Goal: Information Seeking & Learning: Learn about a topic

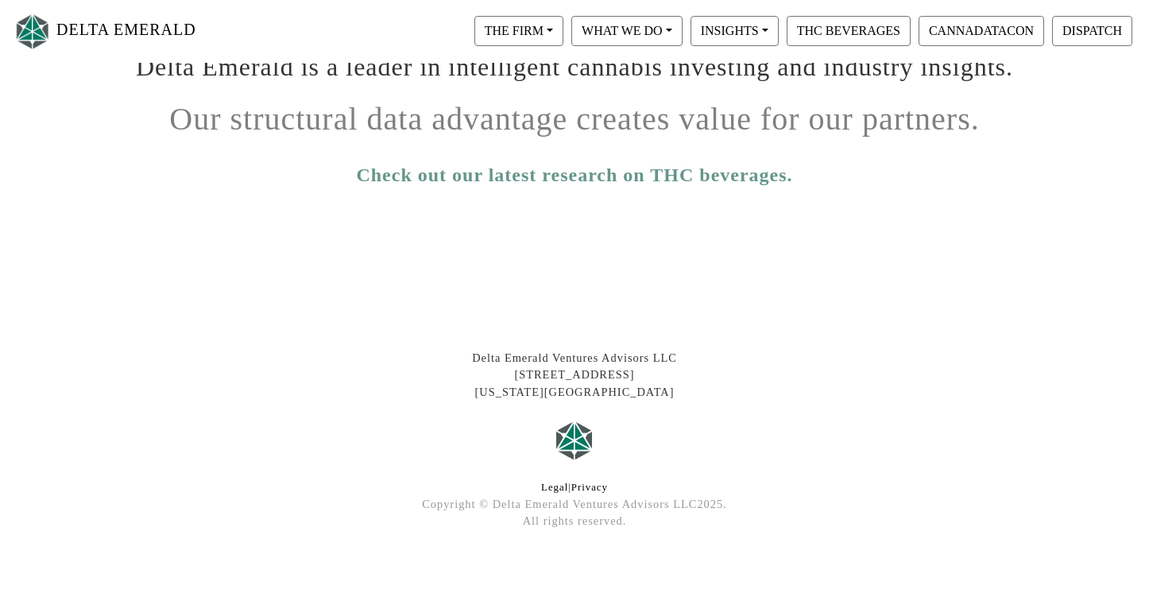
scroll to position [304, 0]
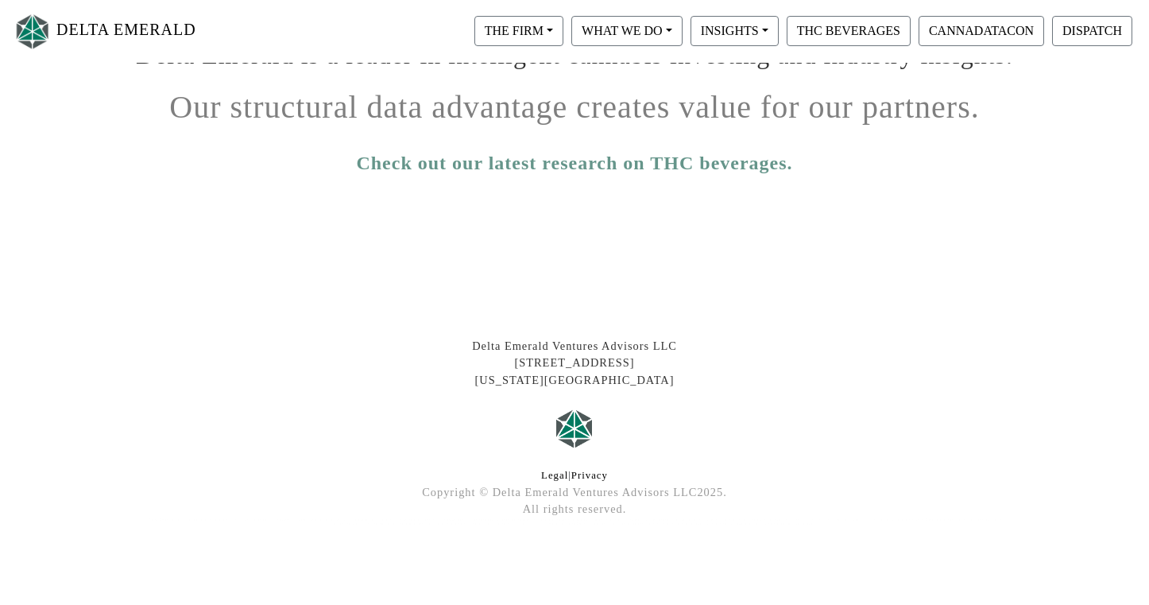
click at [542, 169] on link "Check out our latest research on THC beverages." at bounding box center [574, 163] width 436 height 29
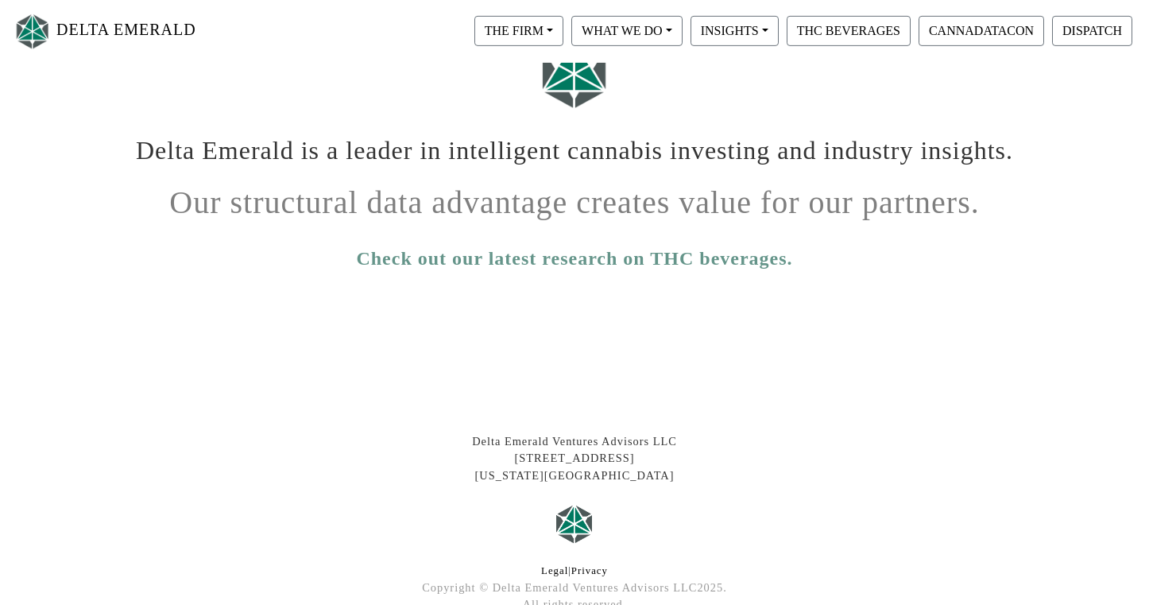
scroll to position [0, 0]
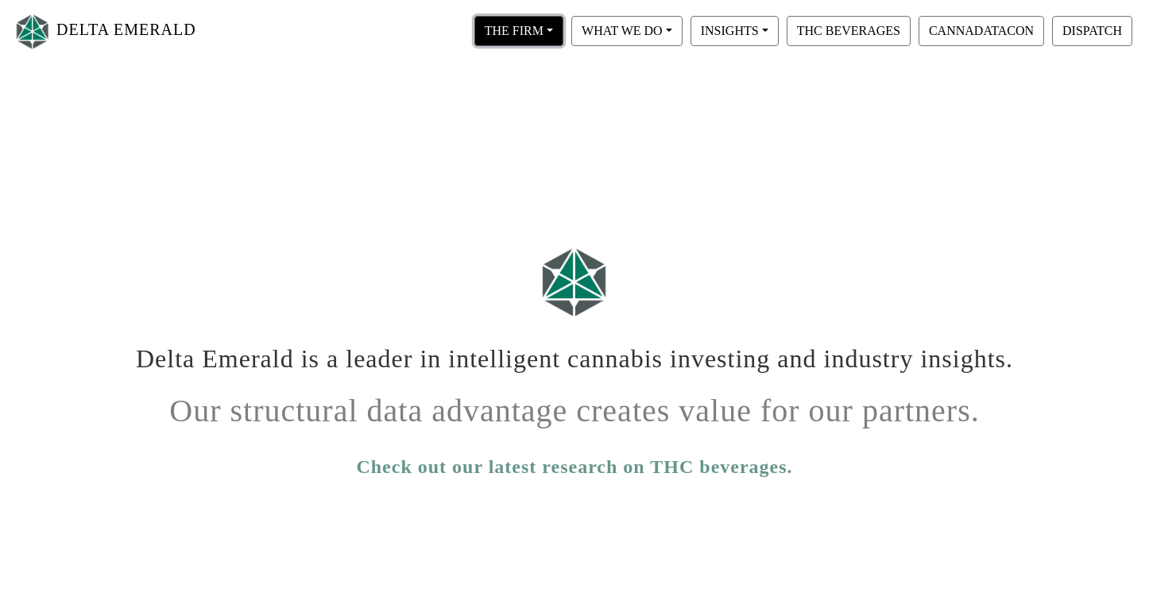
click at [510, 28] on button "THE FIRM" at bounding box center [518, 31] width 89 height 30
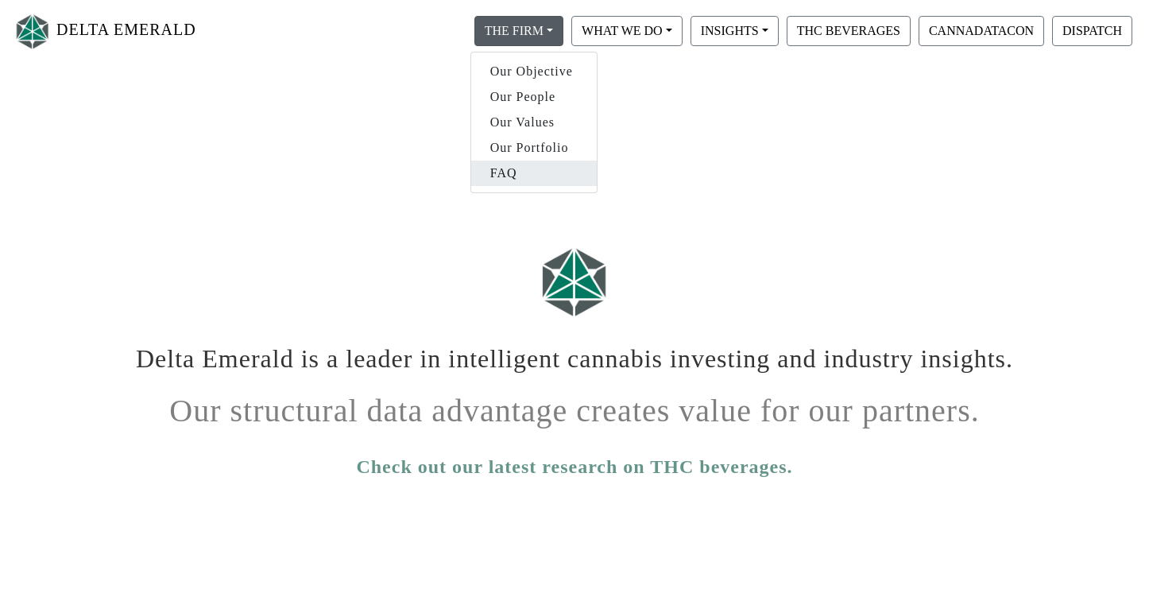
click at [516, 176] on link "FAQ" at bounding box center [534, 173] width 126 height 25
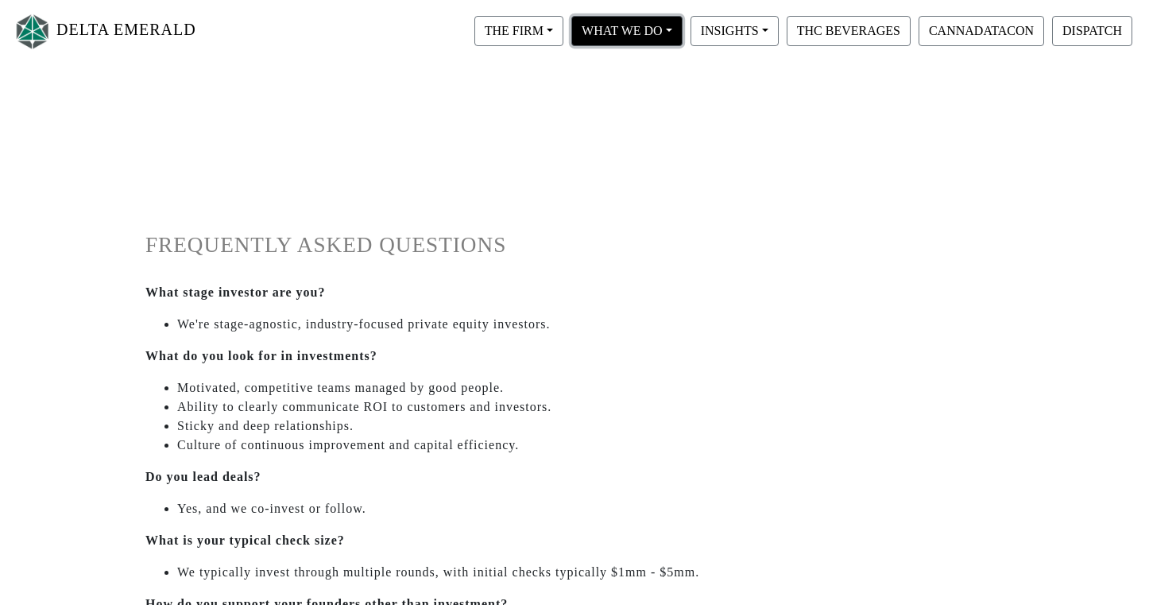
click at [652, 33] on button "WHAT WE DO" at bounding box center [626, 31] width 111 height 30
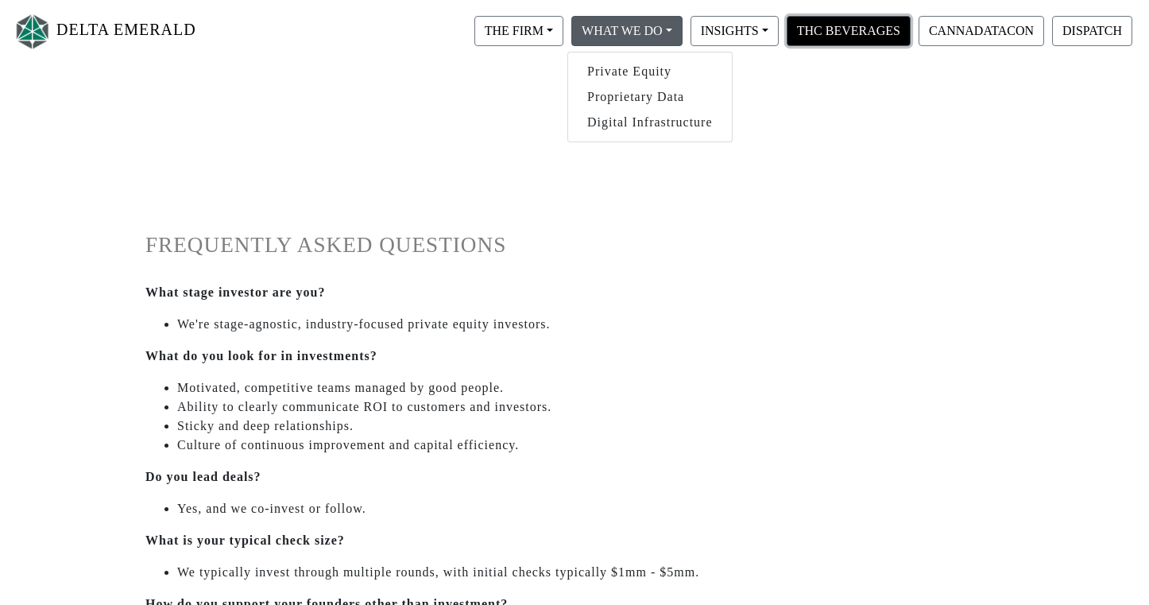
click at [861, 33] on button "THC BEVERAGES" at bounding box center [849, 31] width 124 height 30
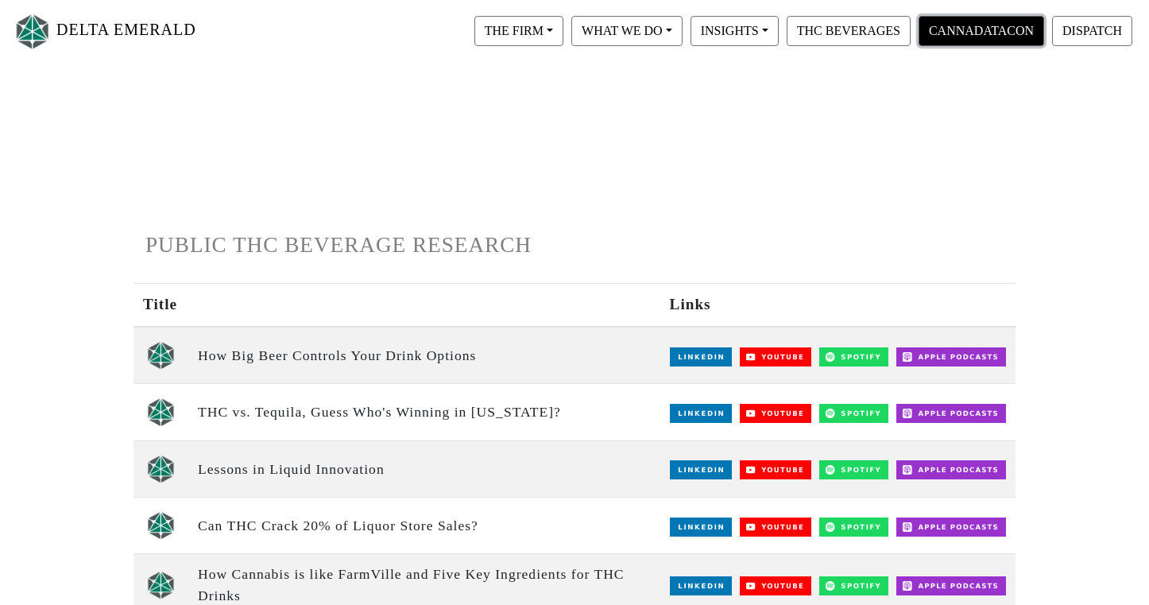
click at [945, 20] on button "CANNADATACON" at bounding box center [982, 31] width 126 height 30
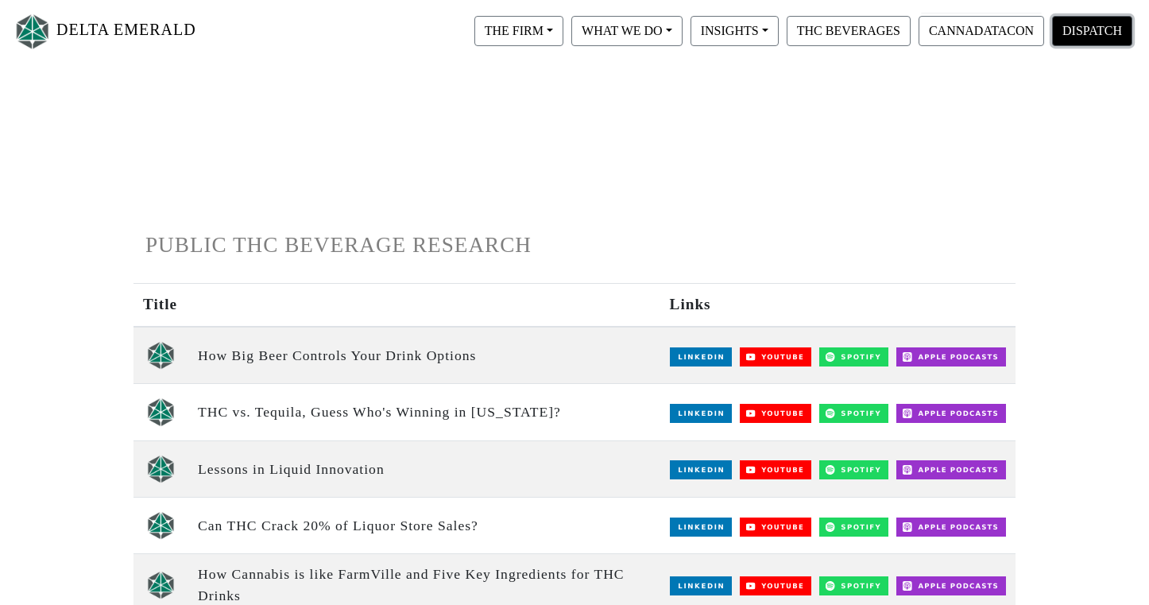
click at [1094, 30] on button "DISPATCH" at bounding box center [1092, 31] width 80 height 30
click at [1094, 33] on button "DISPATCH" at bounding box center [1092, 31] width 80 height 30
